Goal: Information Seeking & Learning: Learn about a topic

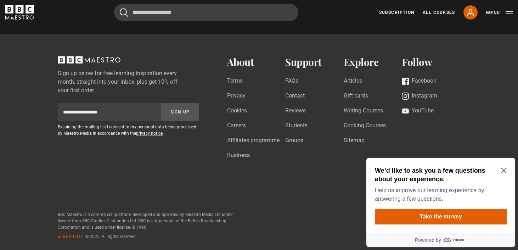
click at [503, 170] on icon "Close Maze Prompt" at bounding box center [503, 170] width 5 height 5
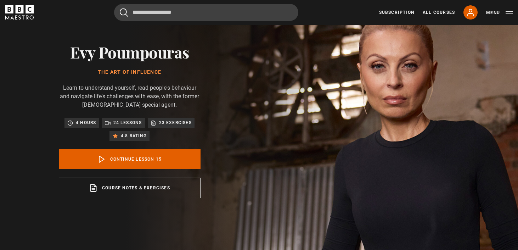
scroll to position [34, 0]
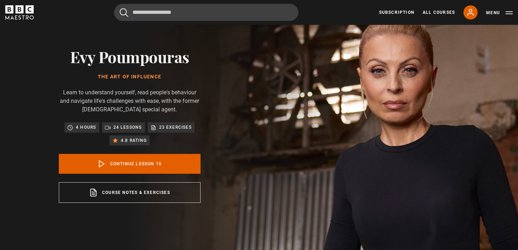
click at [162, 59] on h2 "Evy Poumpouras" at bounding box center [130, 56] width 142 height 18
copy div "Evy Poumpouras"
